Goal: Task Accomplishment & Management: Use online tool/utility

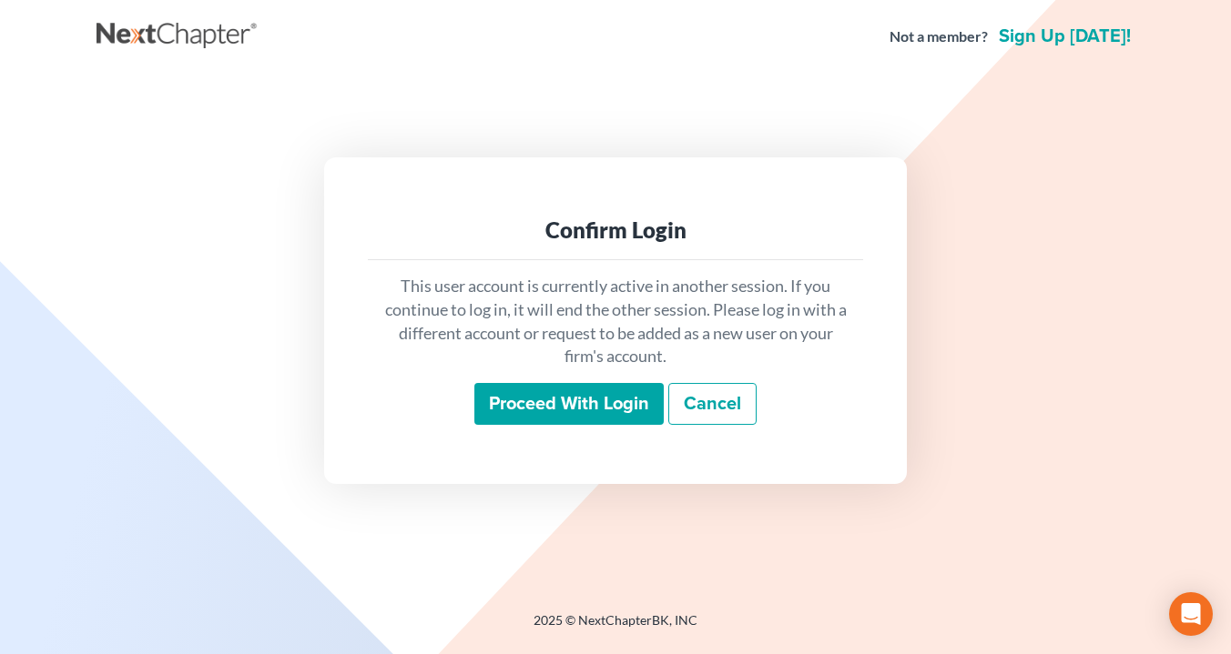
click at [563, 385] on input "Proceed with login" at bounding box center [568, 404] width 189 height 42
